Goal: Check status

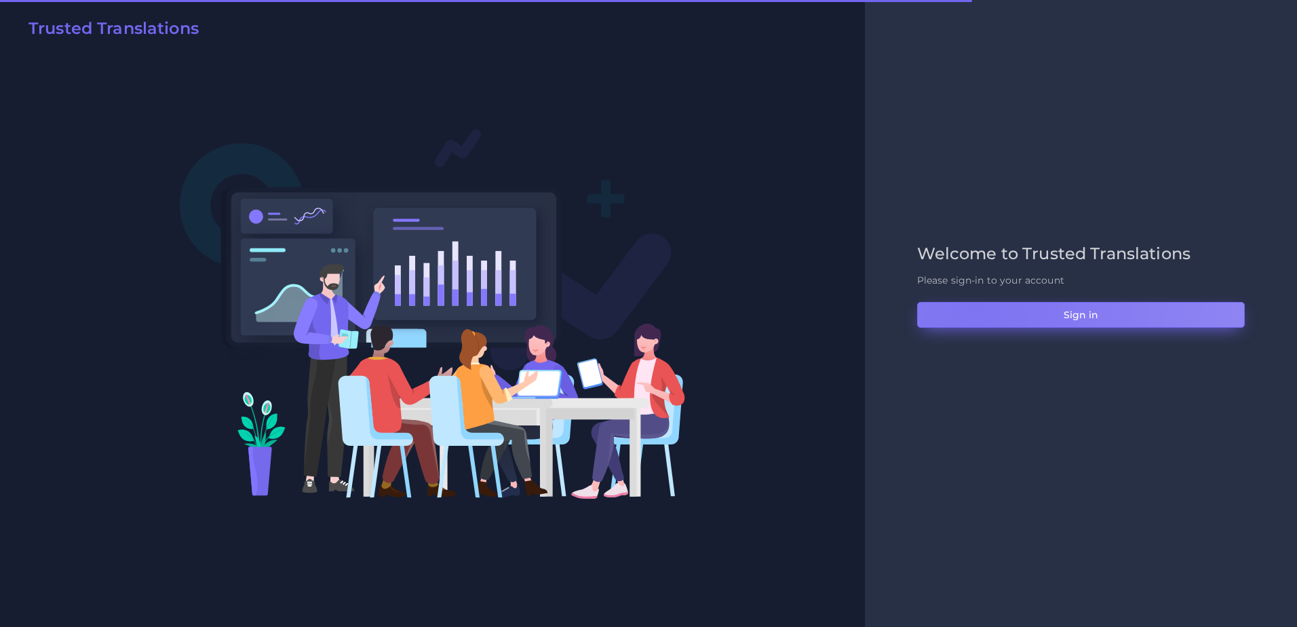
click at [975, 303] on button "Sign in" at bounding box center [1081, 315] width 328 height 26
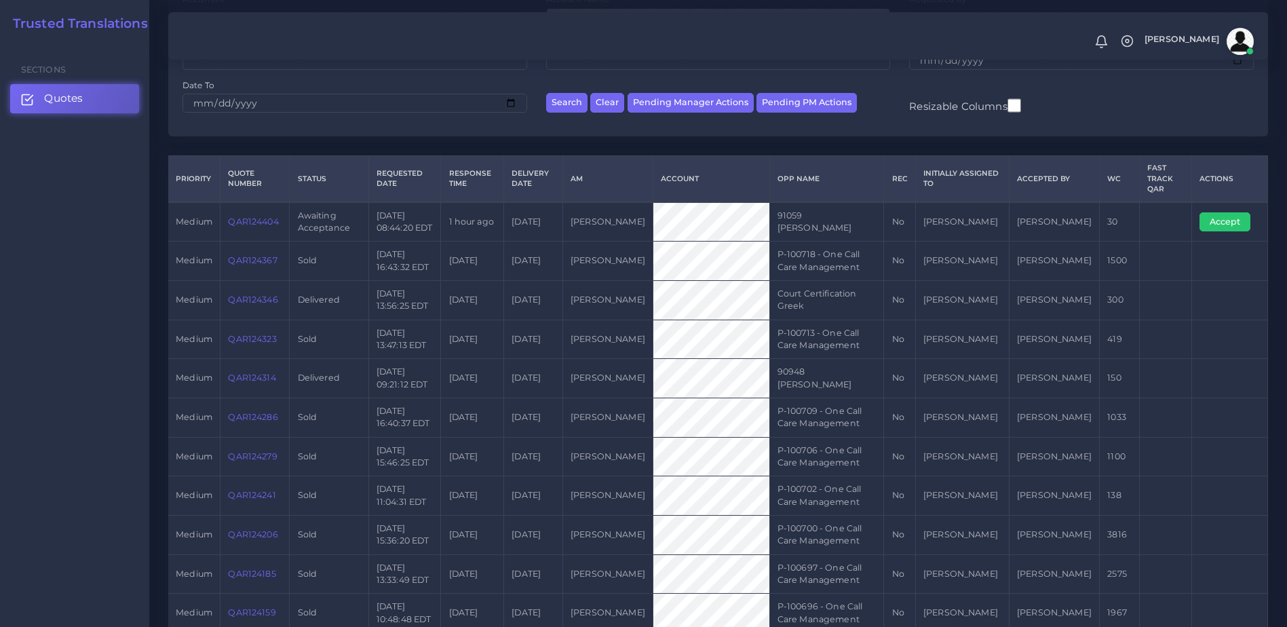
scroll to position [213, 0]
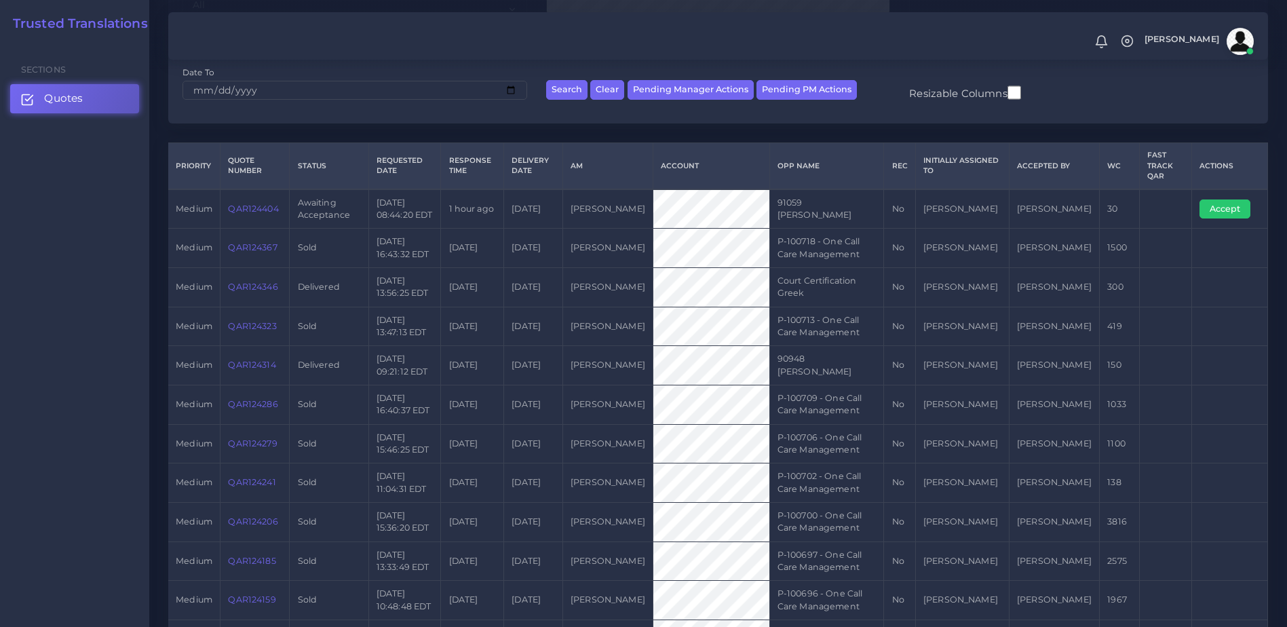
click at [245, 212] on link "QAR124404" at bounding box center [253, 208] width 50 height 10
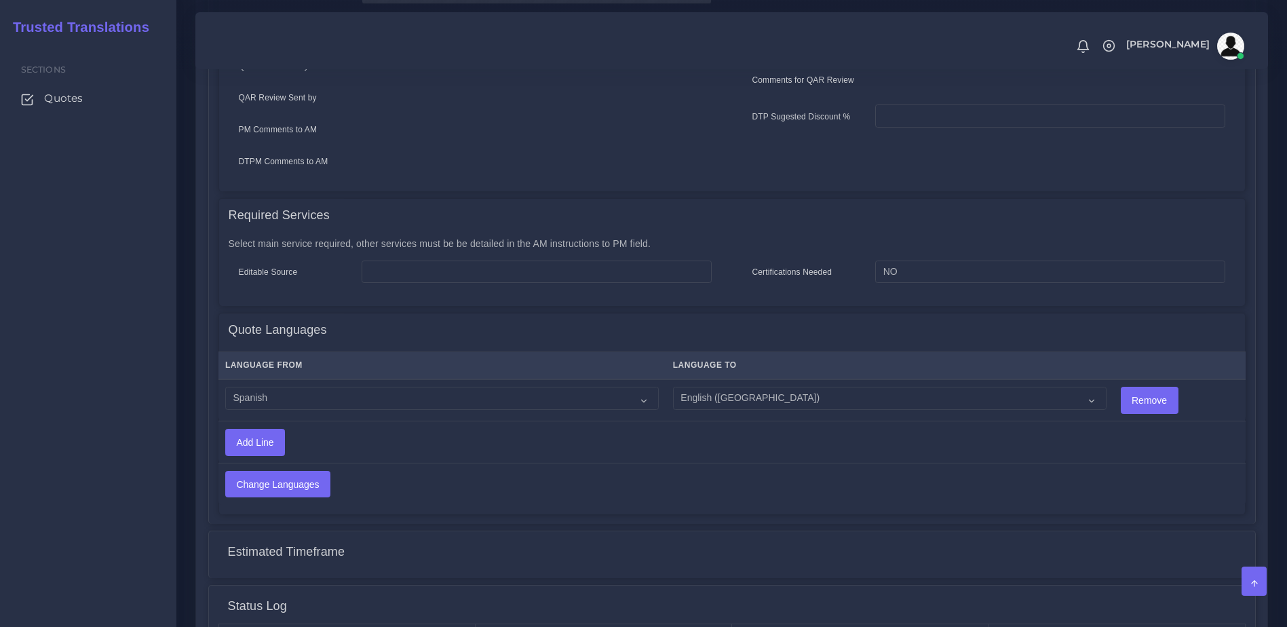
scroll to position [671, 0]
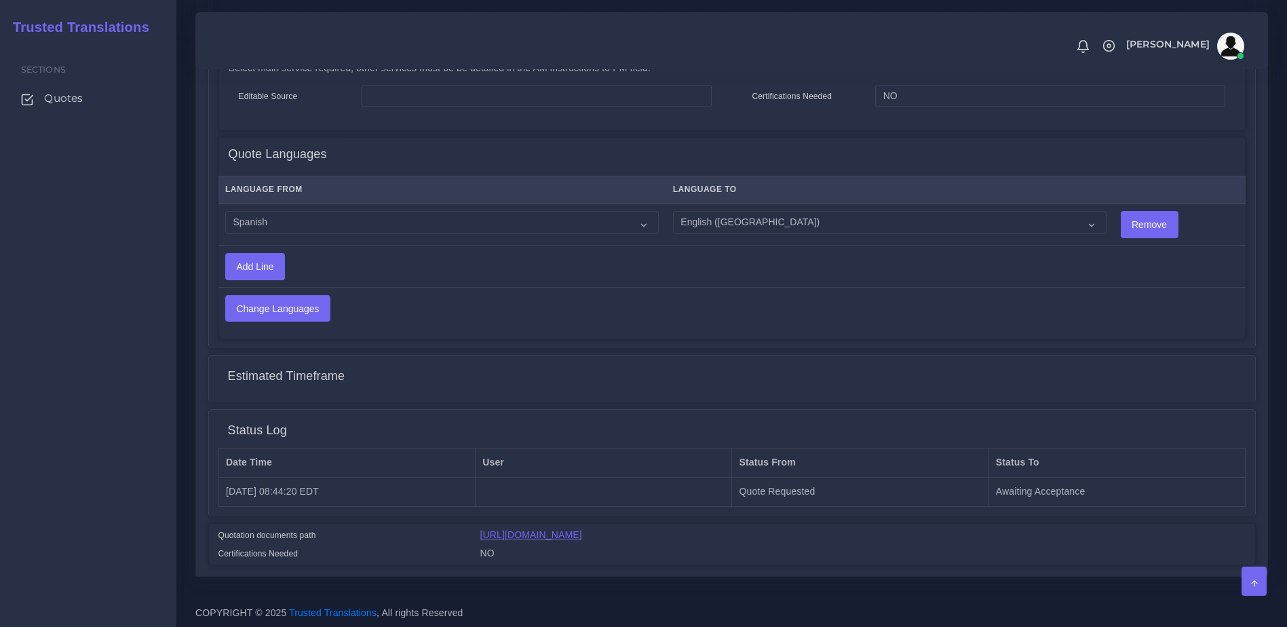
click at [582, 529] on link "https://workdrive.zoho.com/fgoh3e43b1a1fe2124b65bedd7c3c51a0e040/teams/fgoh3e43…" at bounding box center [531, 534] width 102 height 11
click at [43, 104] on link "Quotes" at bounding box center [88, 98] width 156 height 28
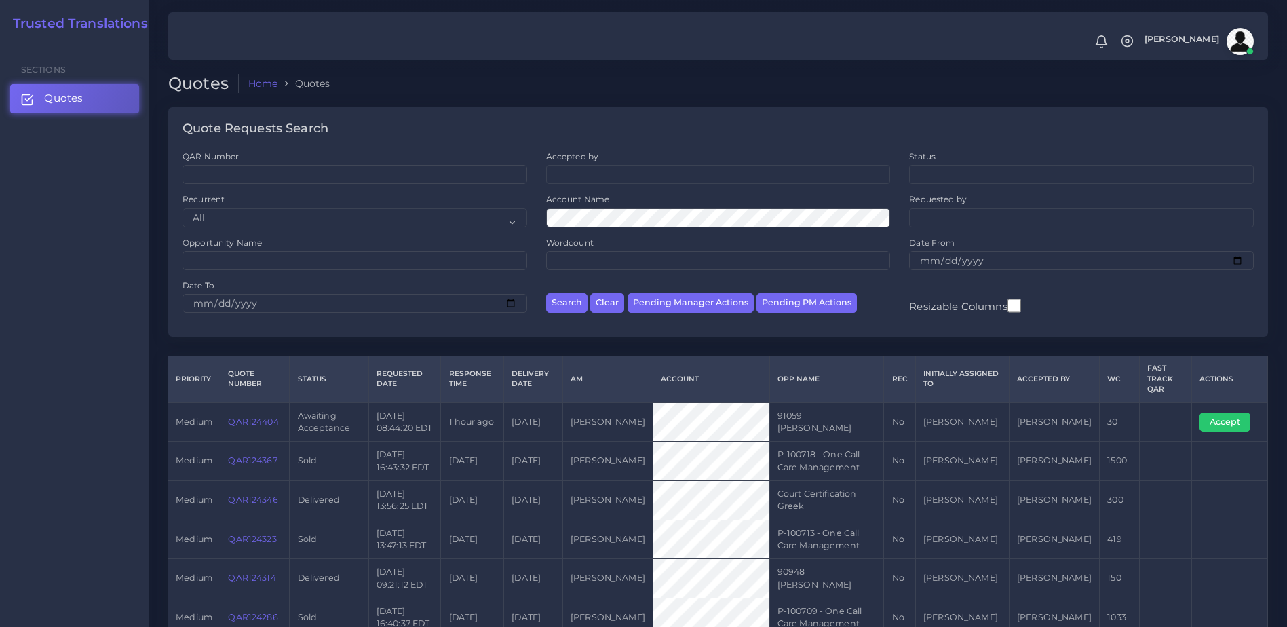
click at [243, 536] on link "QAR124323" at bounding box center [252, 539] width 48 height 10
click at [262, 541] on link "QAR124323" at bounding box center [252, 539] width 48 height 10
